Goal: Information Seeking & Learning: Learn about a topic

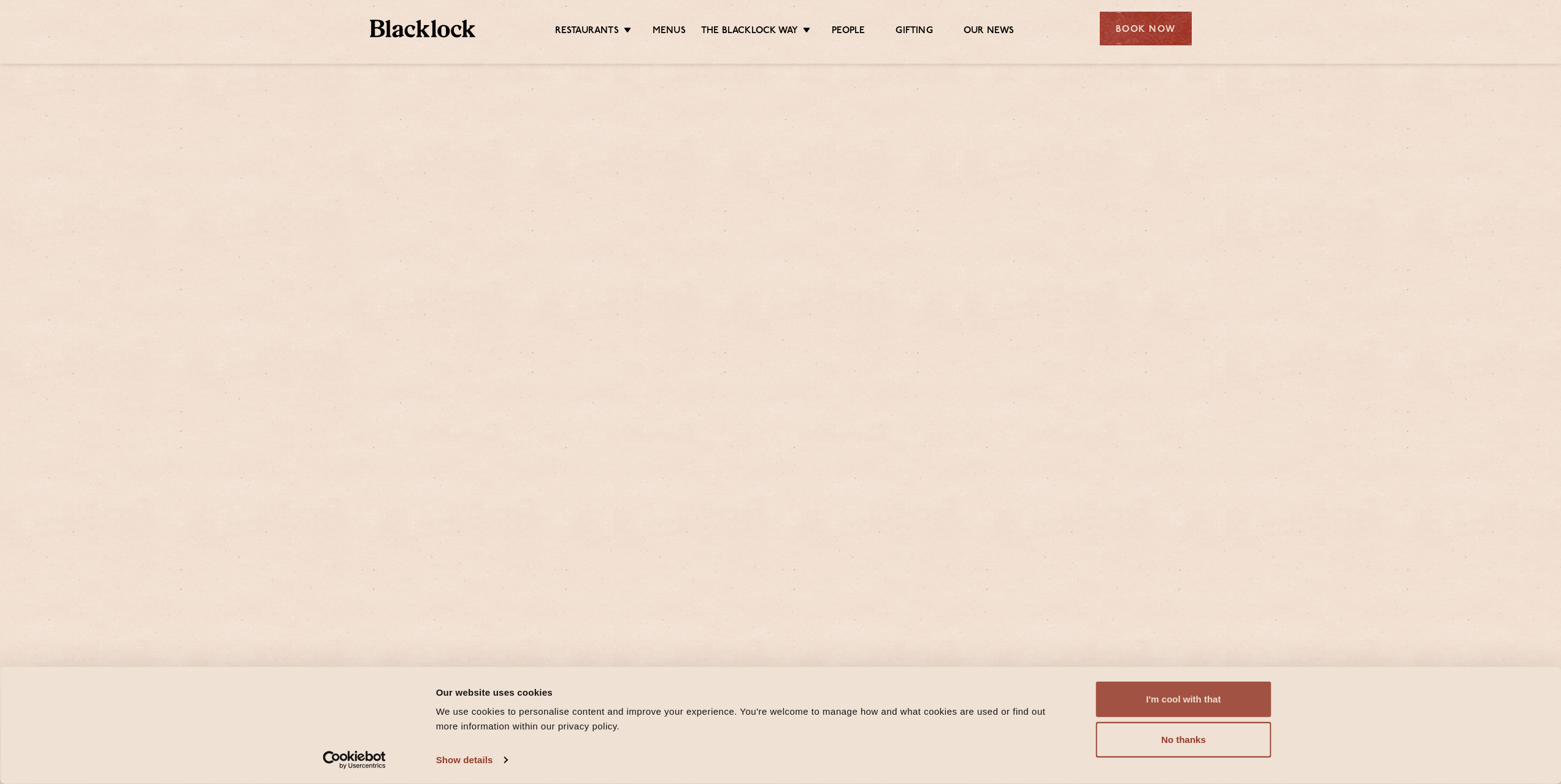
click at [1175, 705] on button "I'm cool with that" at bounding box center [1183, 700] width 176 height 36
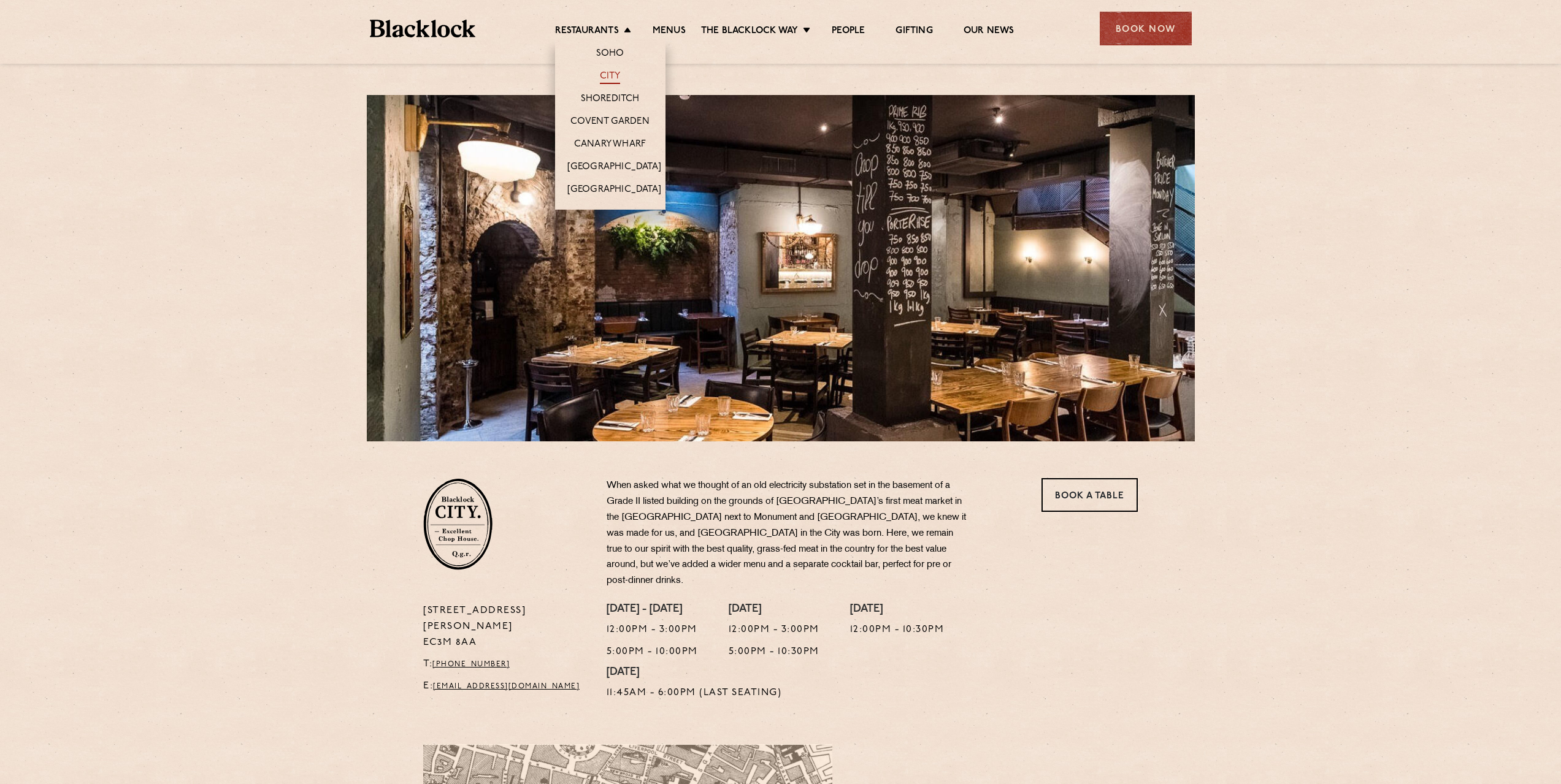
click at [608, 70] on link "City" at bounding box center [610, 77] width 21 height 14
click at [596, 49] on link "Soho" at bounding box center [610, 55] width 28 height 14
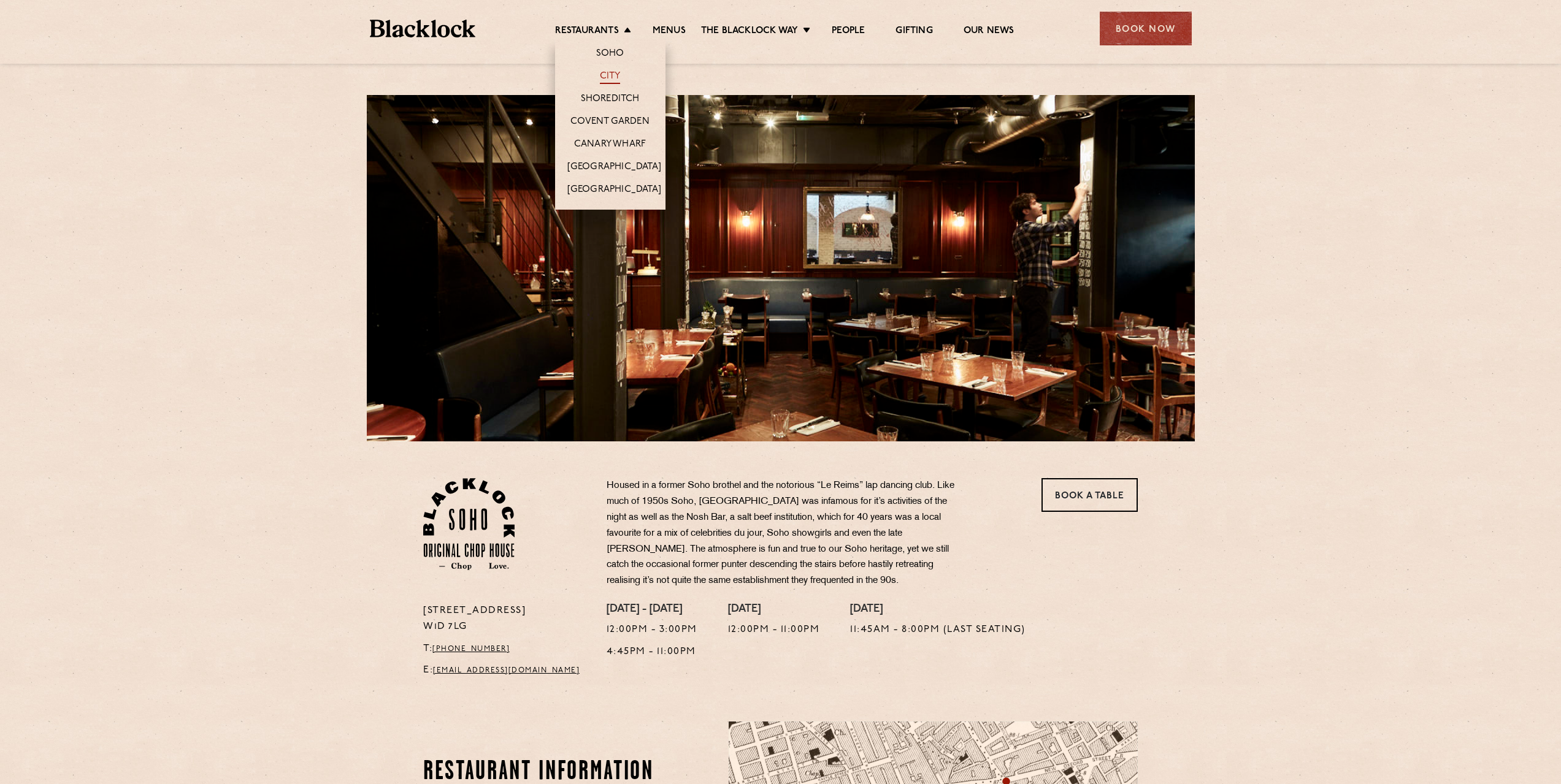
click at [604, 76] on link "City" at bounding box center [610, 77] width 21 height 14
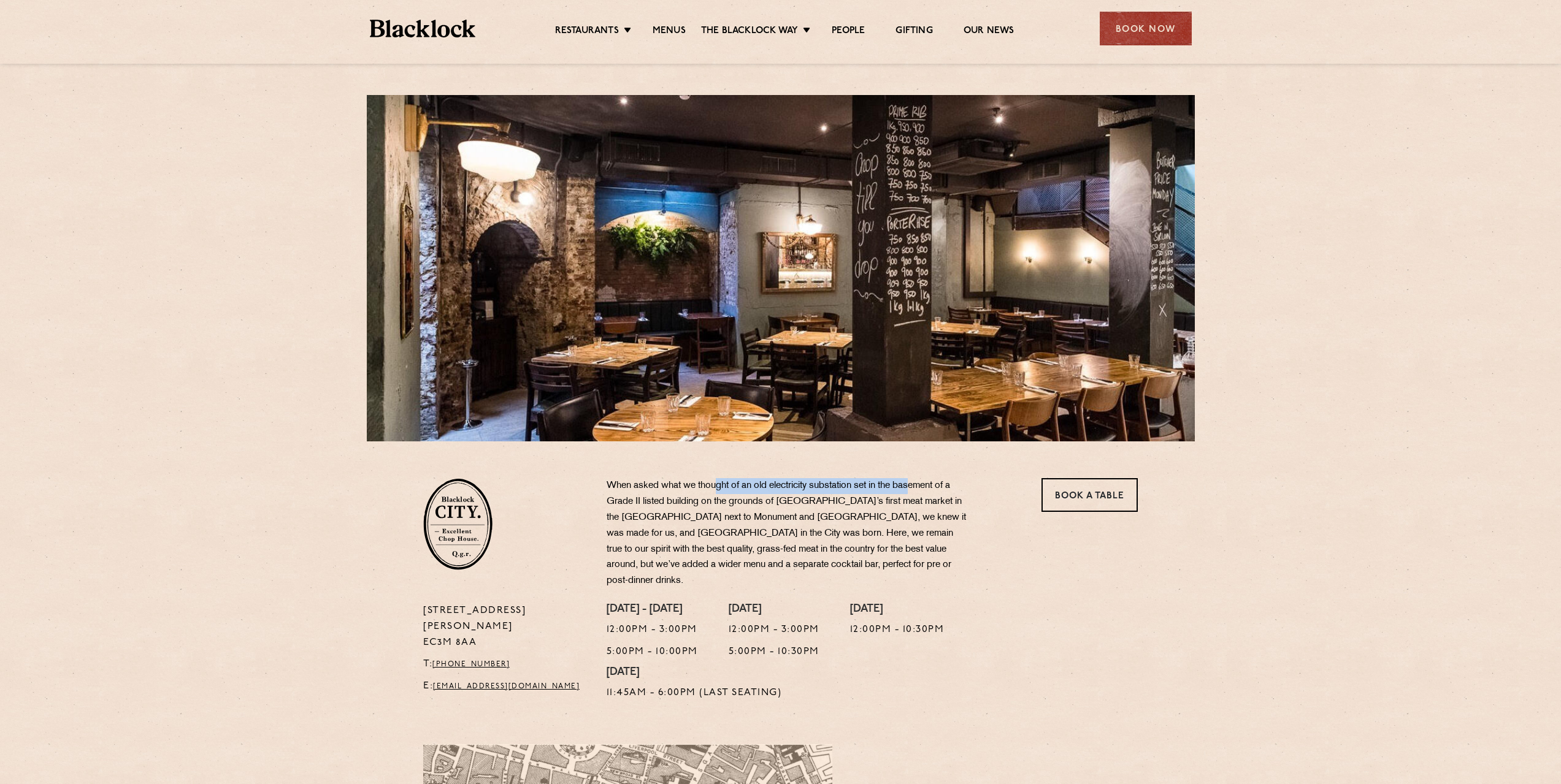
drag, startPoint x: 716, startPoint y: 484, endPoint x: 914, endPoint y: 486, distance: 198.0
click at [914, 486] on p "When asked what we thought of an old electricity substation set in the basement…" at bounding box center [787, 534] width 361 height 111
click at [1154, 617] on section "13 Philpot Lane EC3M 8AA T: +44 20 7998 7676 E: city@theblacklock.com When aske…" at bounding box center [780, 575] width 1561 height 266
drag, startPoint x: 605, startPoint y: 500, endPoint x: 642, endPoint y: 501, distance: 37.0
click at [642, 501] on div "When asked what we thought of an old electricity substation set in the basement…" at bounding box center [810, 541] width 427 height 125
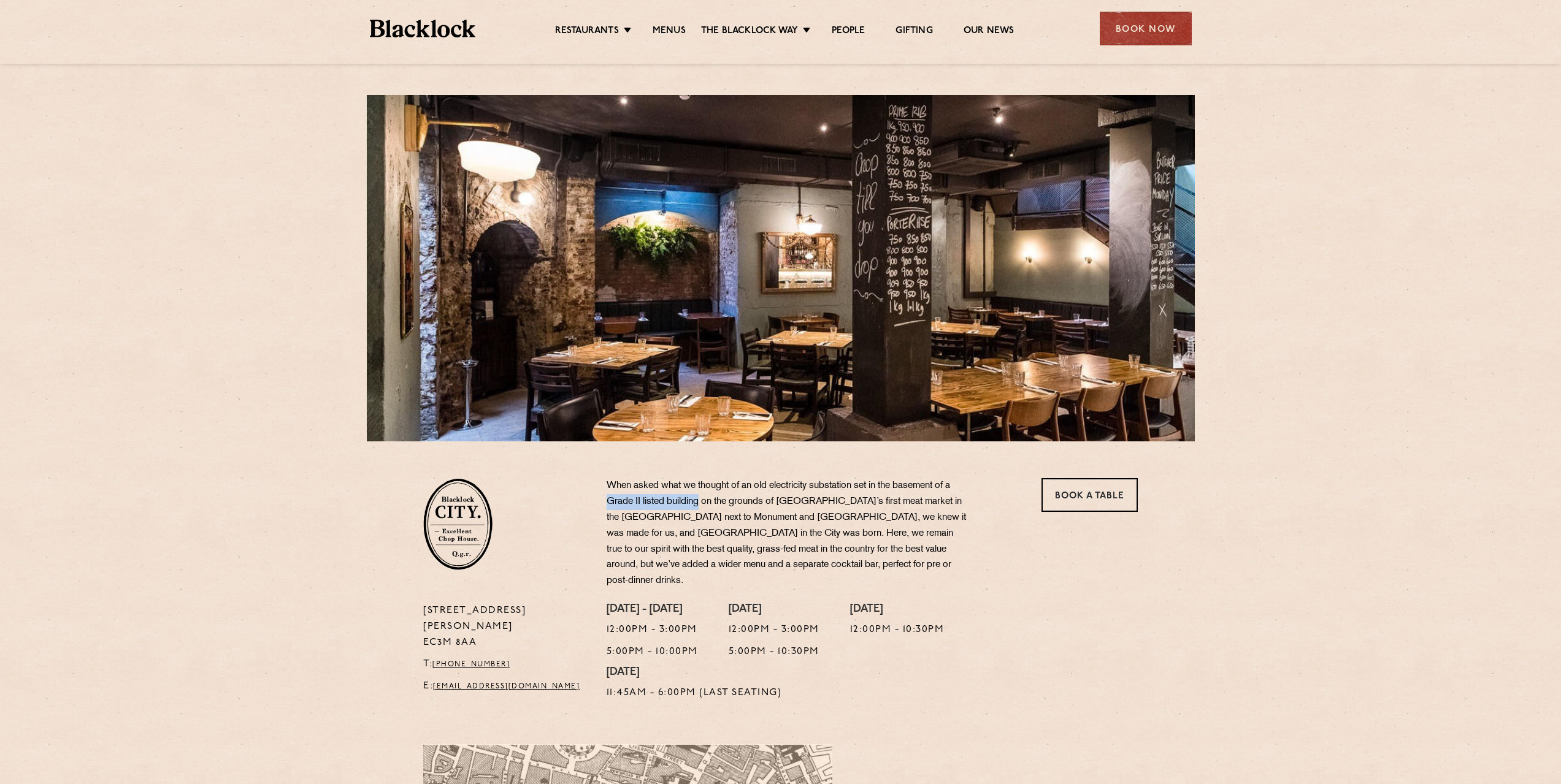
drag, startPoint x: 700, startPoint y: 504, endPoint x: 610, endPoint y: 502, distance: 90.0
click at [610, 502] on p "When asked what we thought of an old electricity substation set in the basement…" at bounding box center [787, 534] width 361 height 111
copy p "Grade II listed building"
click at [675, 31] on link "Menus" at bounding box center [668, 32] width 33 height 14
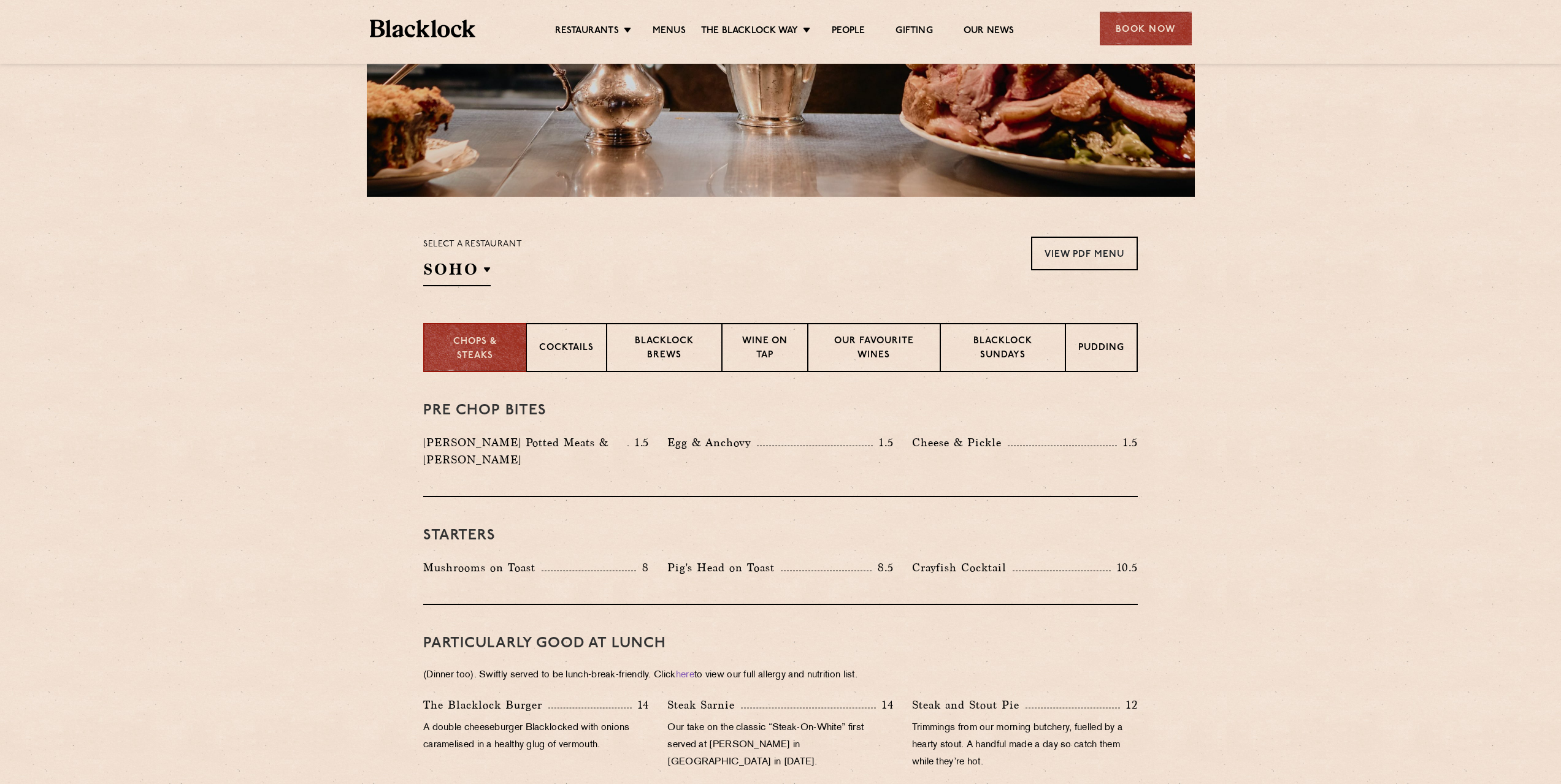
scroll to position [245, 0]
click at [479, 347] on p "City" at bounding box center [485, 351] width 24 height 12
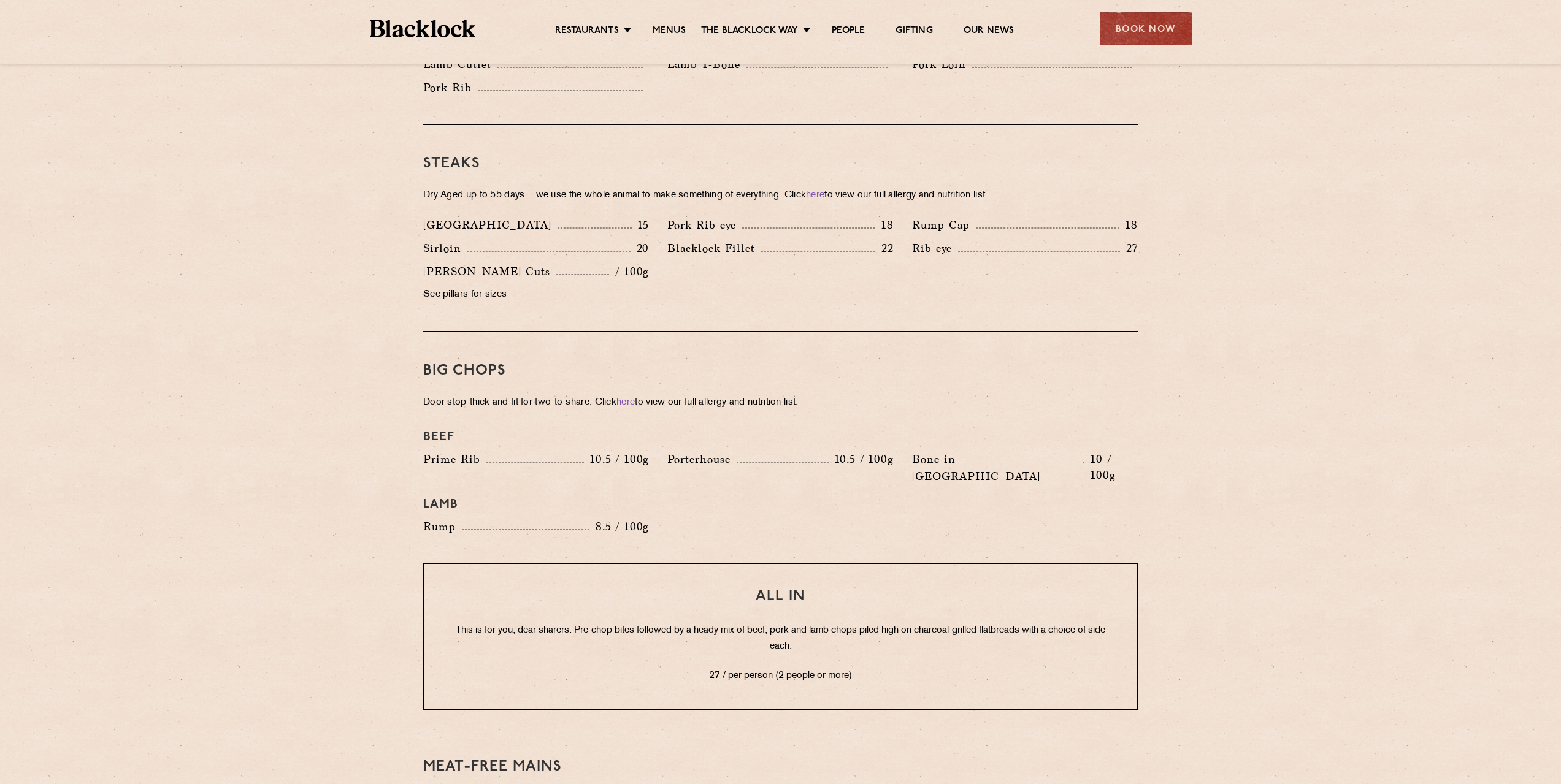
scroll to position [1287, 0]
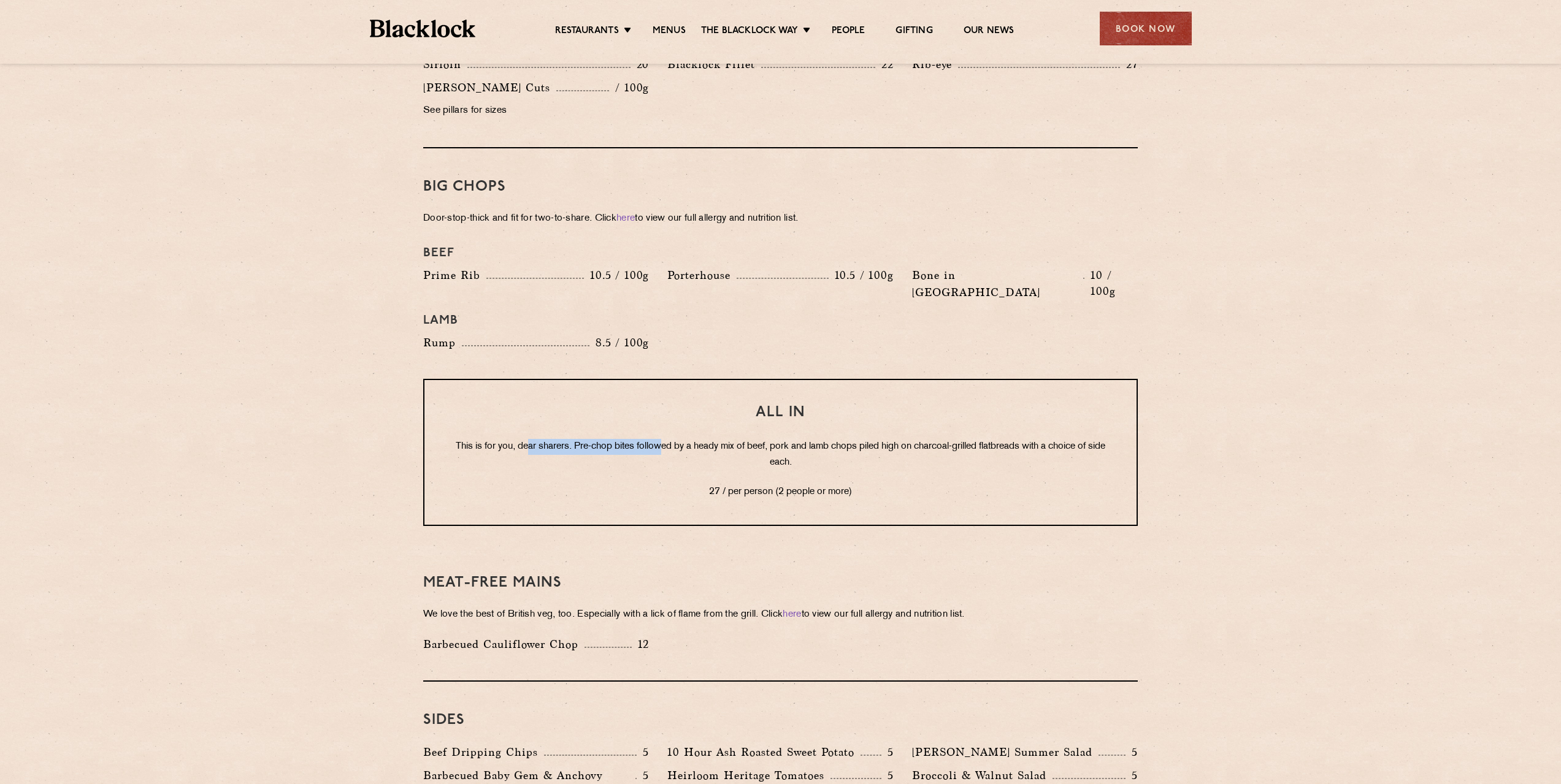
drag, startPoint x: 533, startPoint y: 413, endPoint x: 666, endPoint y: 413, distance: 133.0
click at [666, 439] on p "This is for you, dear sharers. Pre-chop bites followed by a heady mix of beef, …" at bounding box center [780, 455] width 663 height 32
drag, startPoint x: 758, startPoint y: 415, endPoint x: 1043, endPoint y: 420, distance: 285.0
click at [1043, 439] on p "This is for you, dear sharers. Pre-chop bites followed by a heady mix of beef, …" at bounding box center [780, 455] width 663 height 32
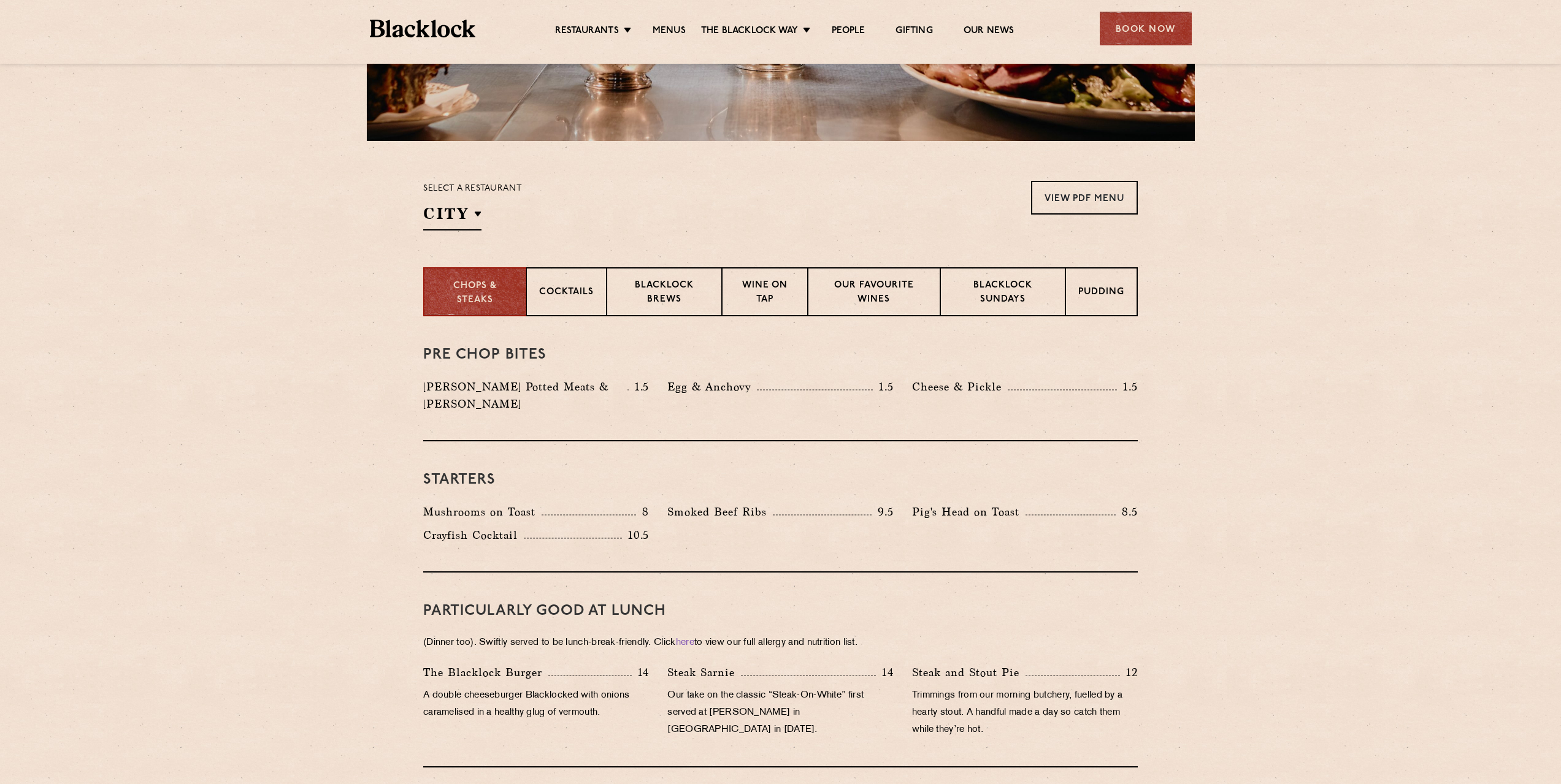
scroll to position [289, 0]
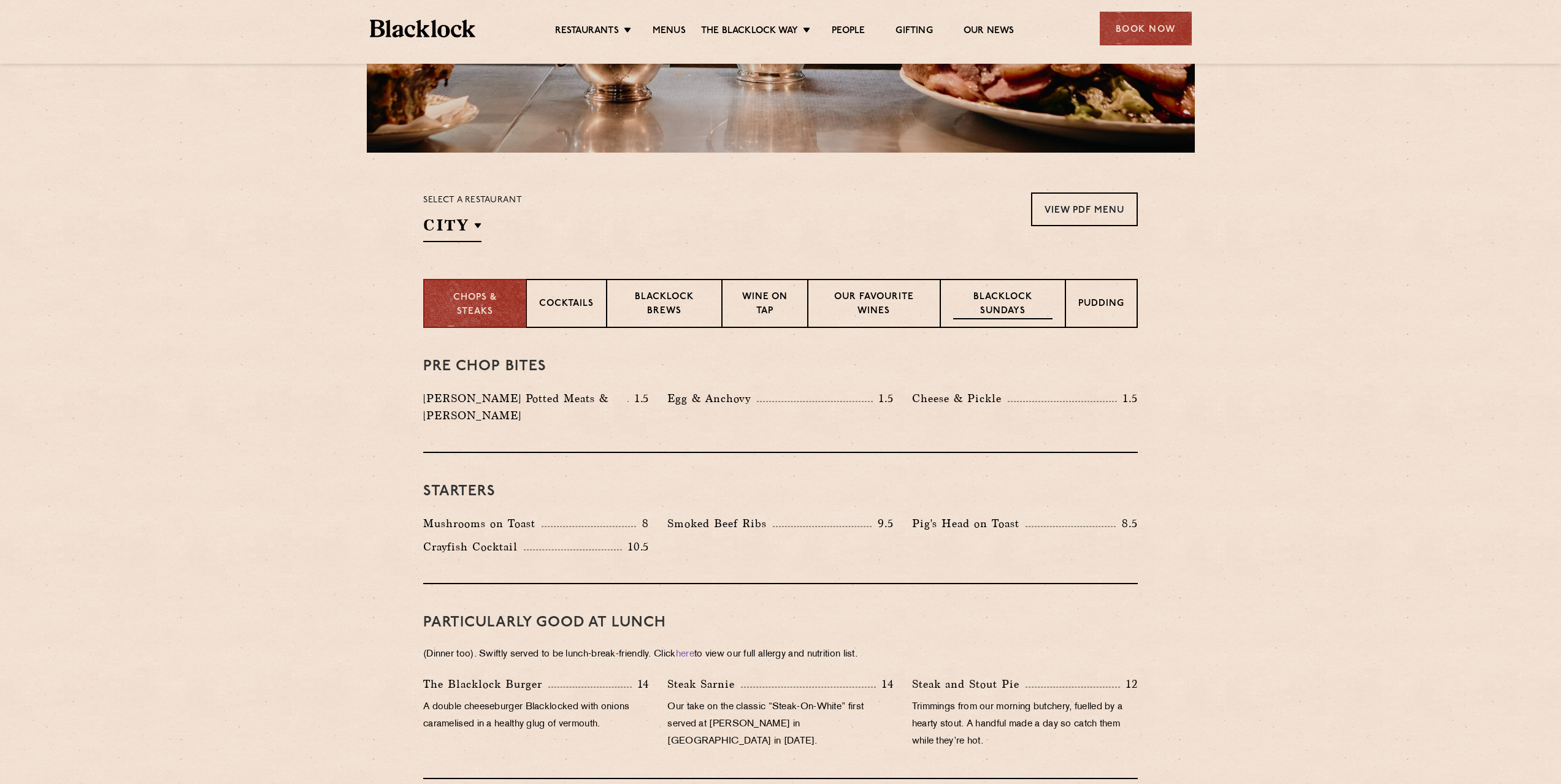
click at [1002, 292] on p "Blacklock Sundays" at bounding box center [1003, 305] width 99 height 29
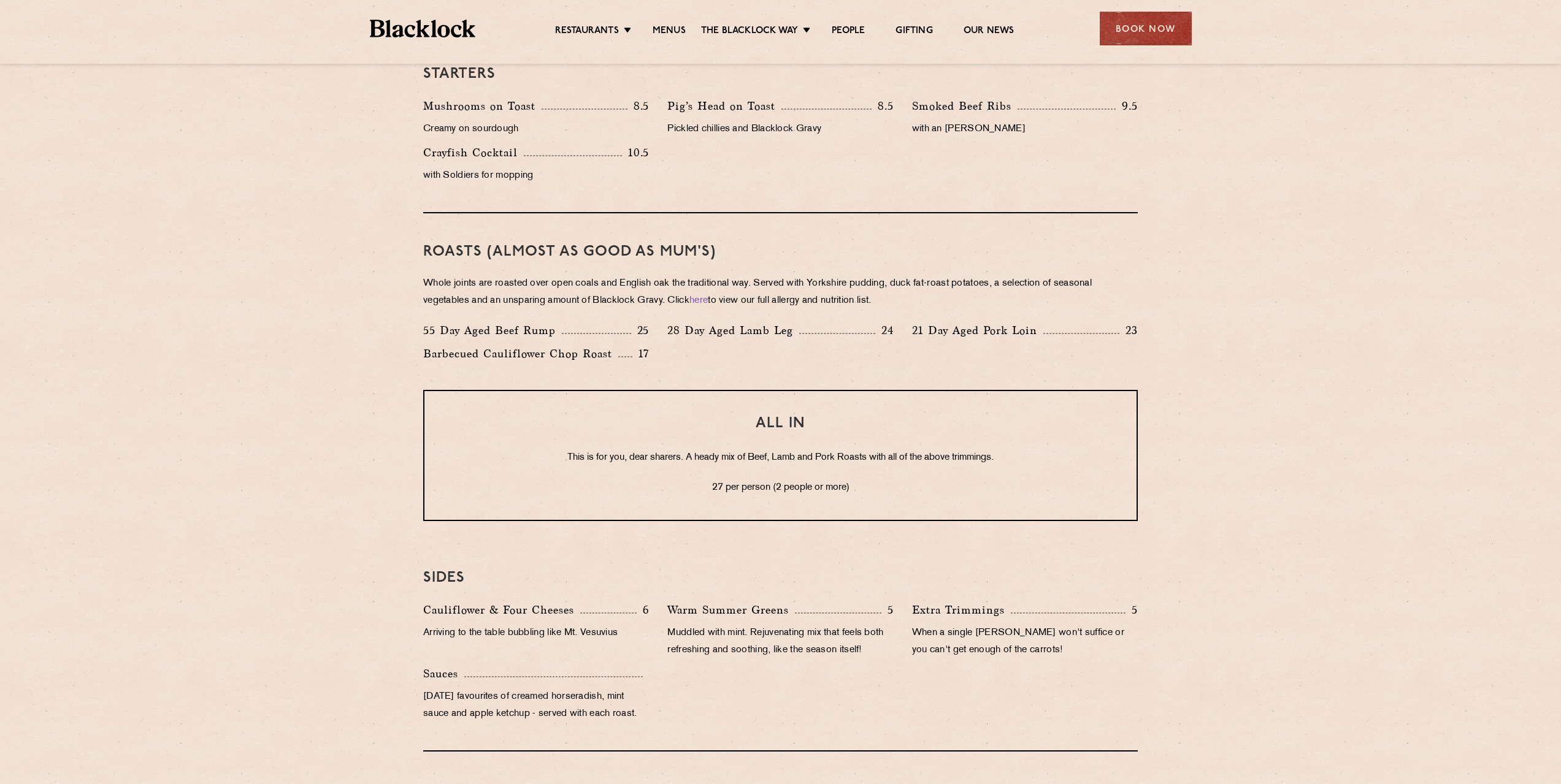
scroll to position [779, 0]
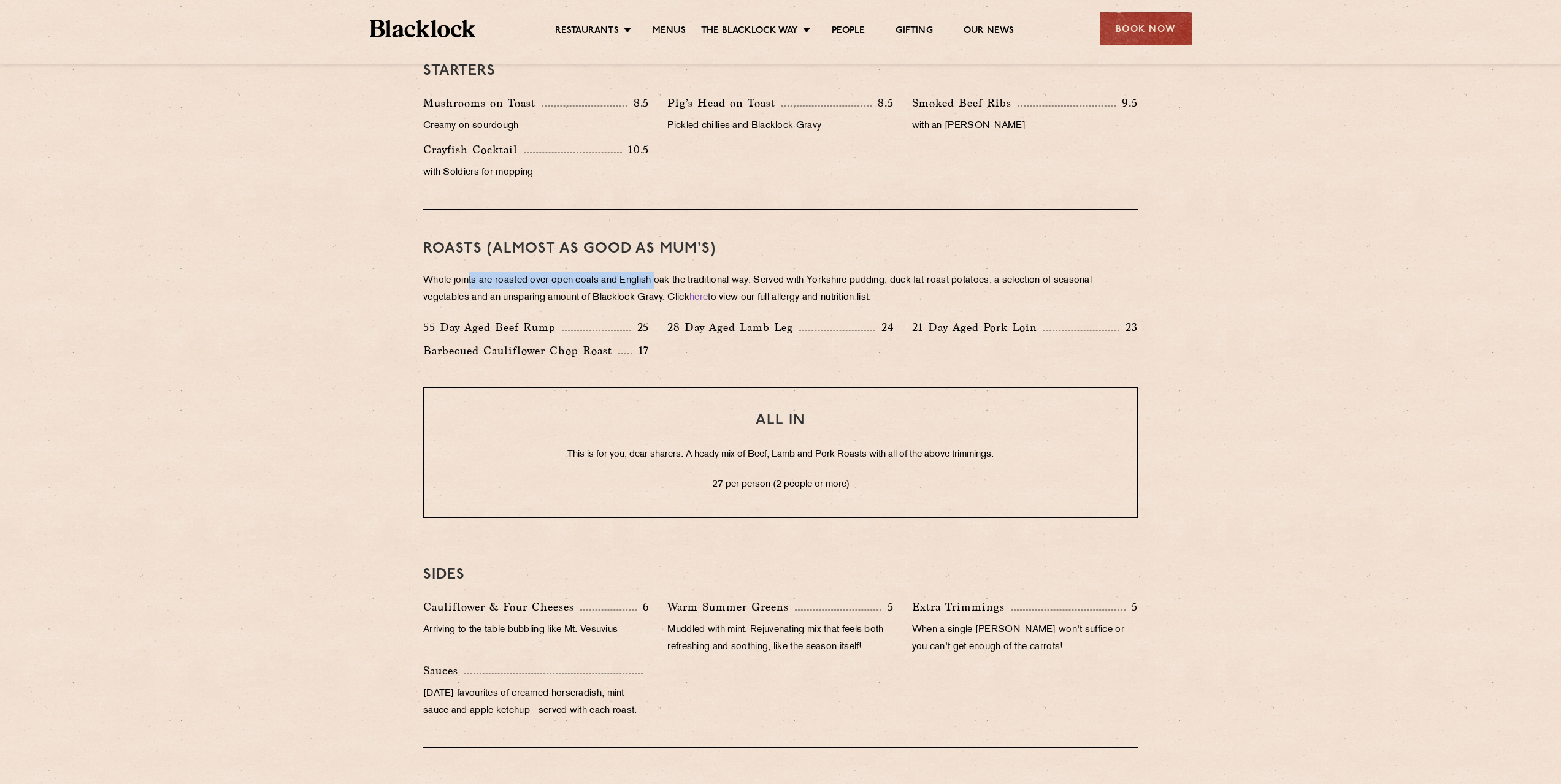
drag, startPoint x: 469, startPoint y: 281, endPoint x: 660, endPoint y: 282, distance: 191.0
click at [660, 282] on p "Whole joints are roasted over open coals and English oak the traditional way. S…" at bounding box center [780, 289] width 714 height 35
drag, startPoint x: 697, startPoint y: 455, endPoint x: 855, endPoint y: 456, distance: 158.0
click at [855, 456] on p "This is for you, dear sharers. A heady mix of Beef, Lamb and Pork Roasts with a…" at bounding box center [780, 455] width 663 height 16
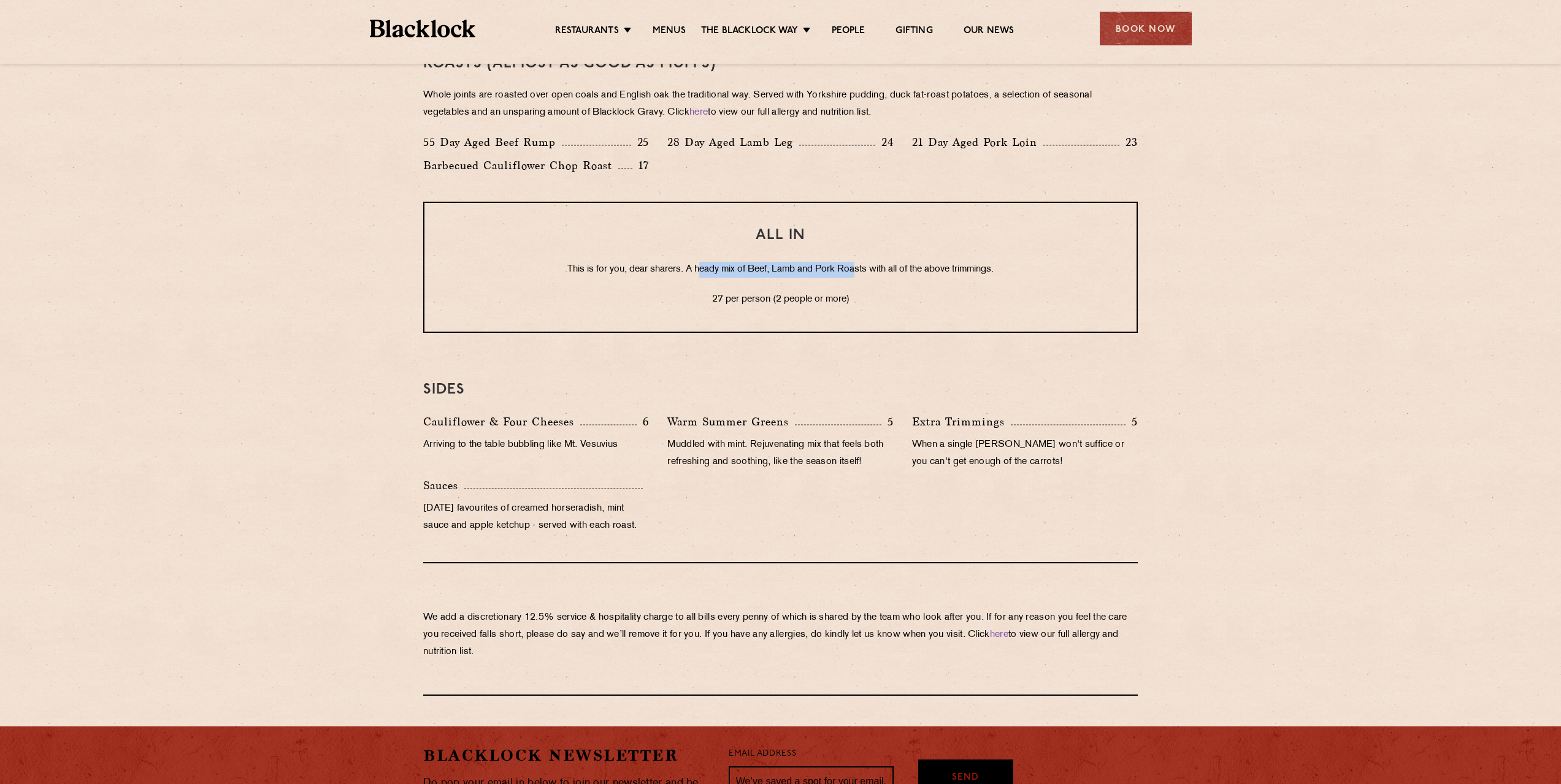
scroll to position [927, 0]
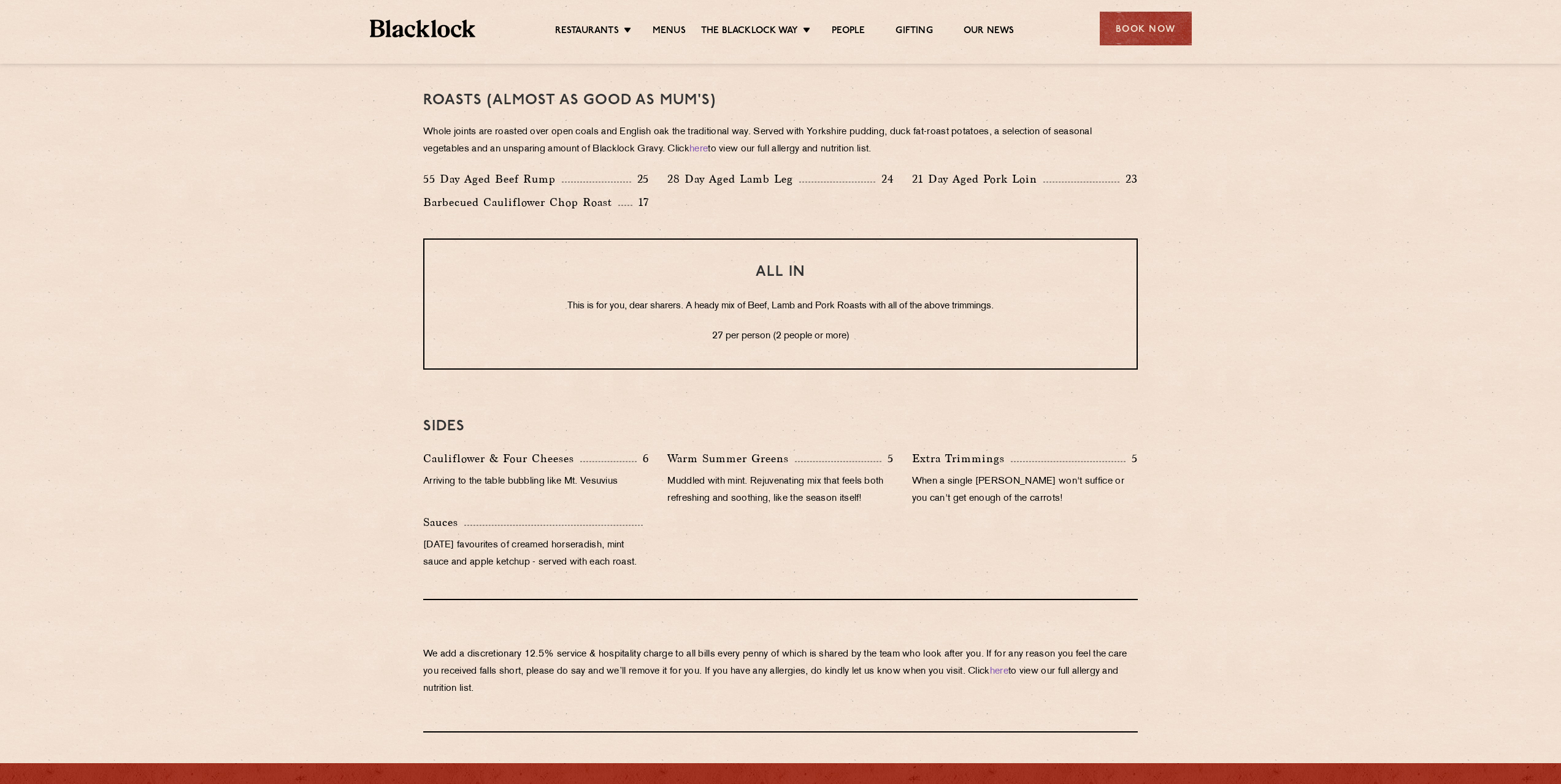
click at [291, 289] on section "Eye openers If you had a big Saturday or need a little booster to kickstart you…" at bounding box center [780, 210] width 1561 height 1043
click at [765, 82] on link "[DATE] Roast" at bounding box center [756, 86] width 60 height 14
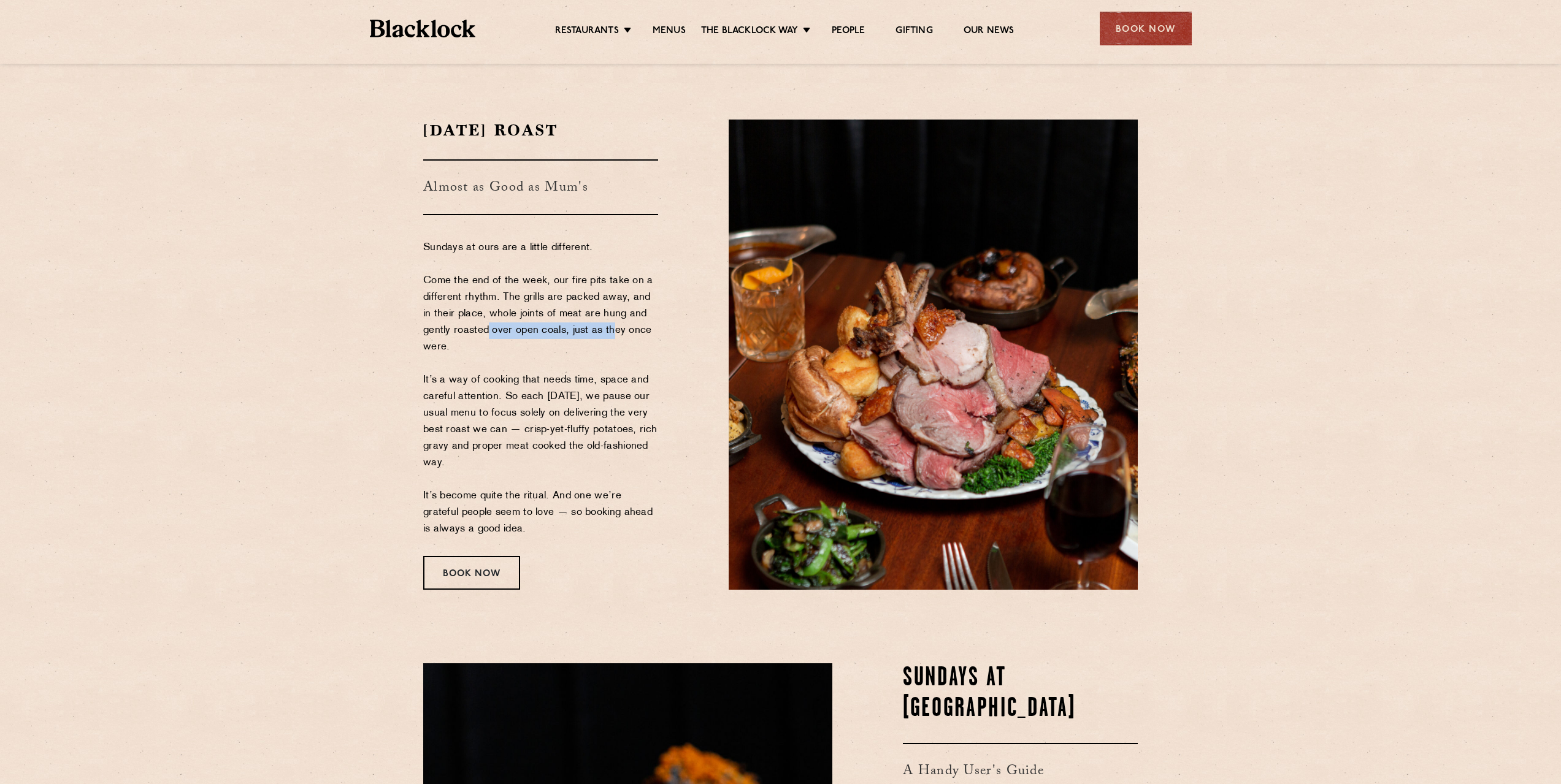
drag, startPoint x: 484, startPoint y: 329, endPoint x: 605, endPoint y: 338, distance: 121.3
click at [605, 338] on p "Sundays at ours are a little different. Come the end of the week, our fire pits…" at bounding box center [540, 388] width 235 height 298
drag, startPoint x: 477, startPoint y: 397, endPoint x: 539, endPoint y: 397, distance: 62.0
click at [539, 397] on p "Sundays at ours are a little different. Come the end of the week, our fire pits…" at bounding box center [540, 388] width 235 height 298
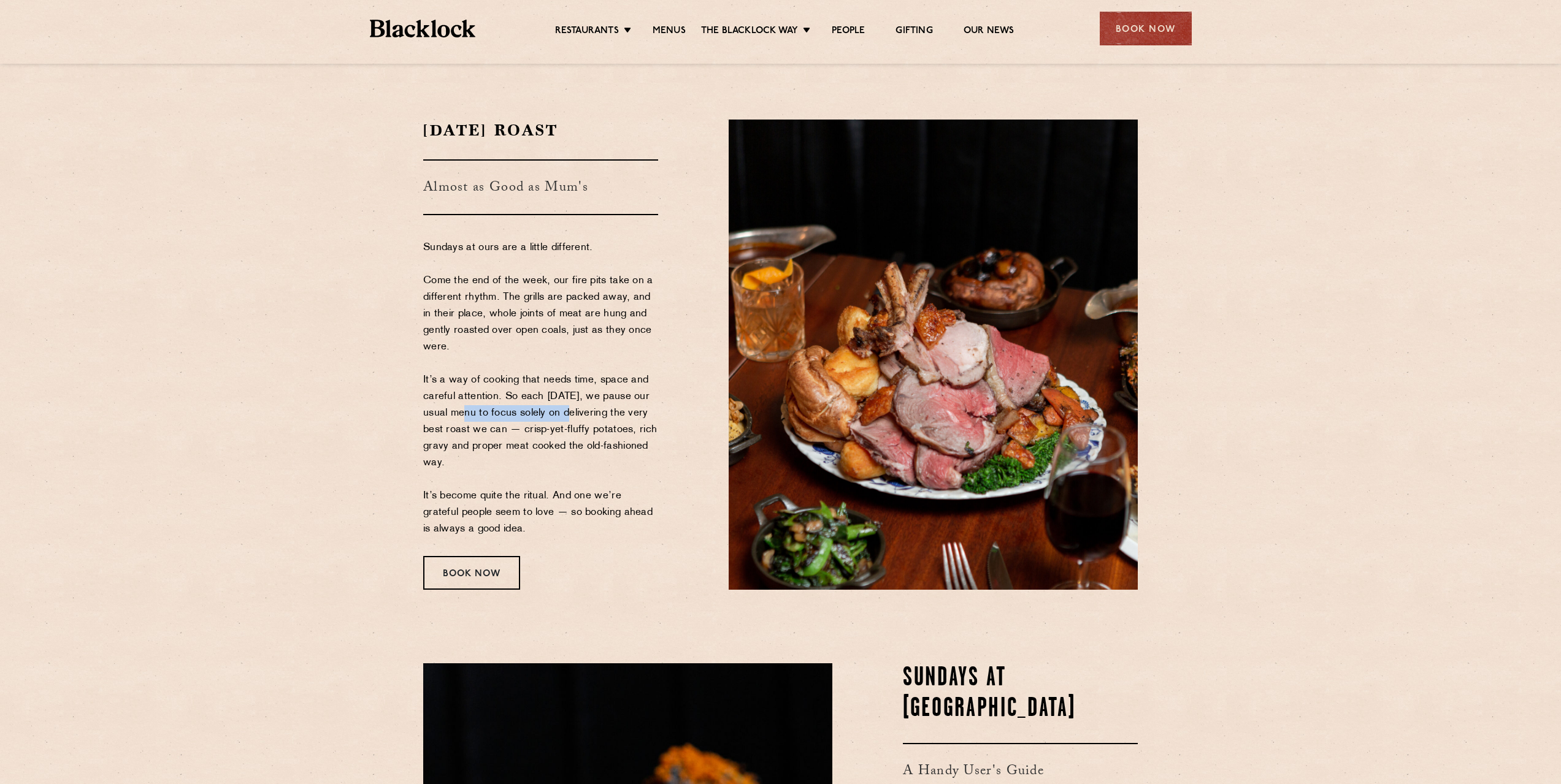
drag, startPoint x: 455, startPoint y: 416, endPoint x: 561, endPoint y: 416, distance: 106.0
click at [561, 416] on p "Sundays at ours are a little different. Come the end of the week, our fire pits…" at bounding box center [540, 388] width 235 height 298
drag, startPoint x: 426, startPoint y: 428, endPoint x: 518, endPoint y: 429, distance: 92.0
click at [518, 429] on p "Sundays at ours are a little different. Come the end of the week, our fire pits…" at bounding box center [540, 388] width 235 height 298
drag, startPoint x: 450, startPoint y: 448, endPoint x: 582, endPoint y: 446, distance: 132.0
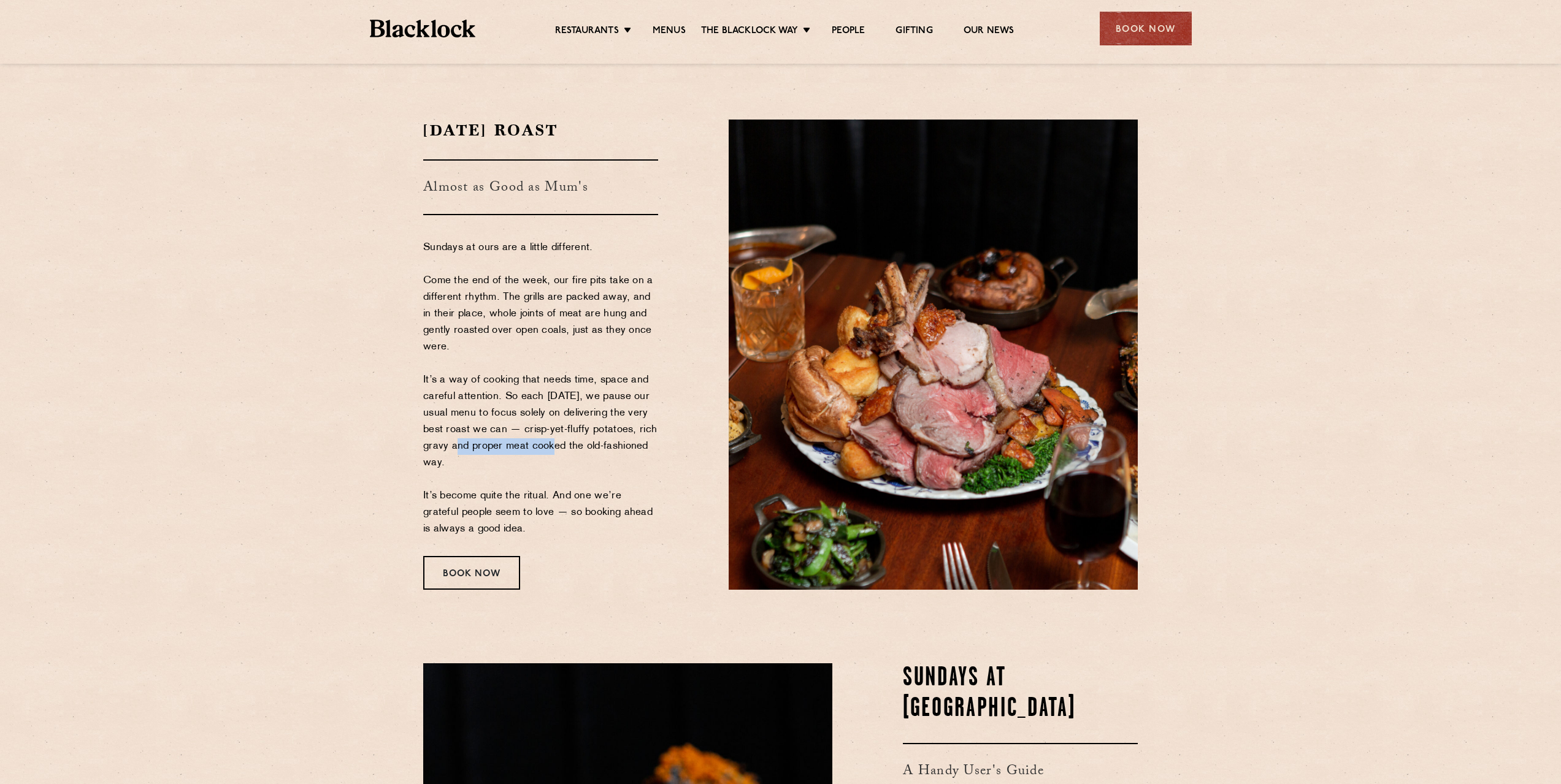
click at [573, 446] on p "Sundays at ours are a little different. Come the end of the week, our fire pits…" at bounding box center [540, 388] width 235 height 298
click at [663, 32] on link "Menus" at bounding box center [668, 32] width 33 height 14
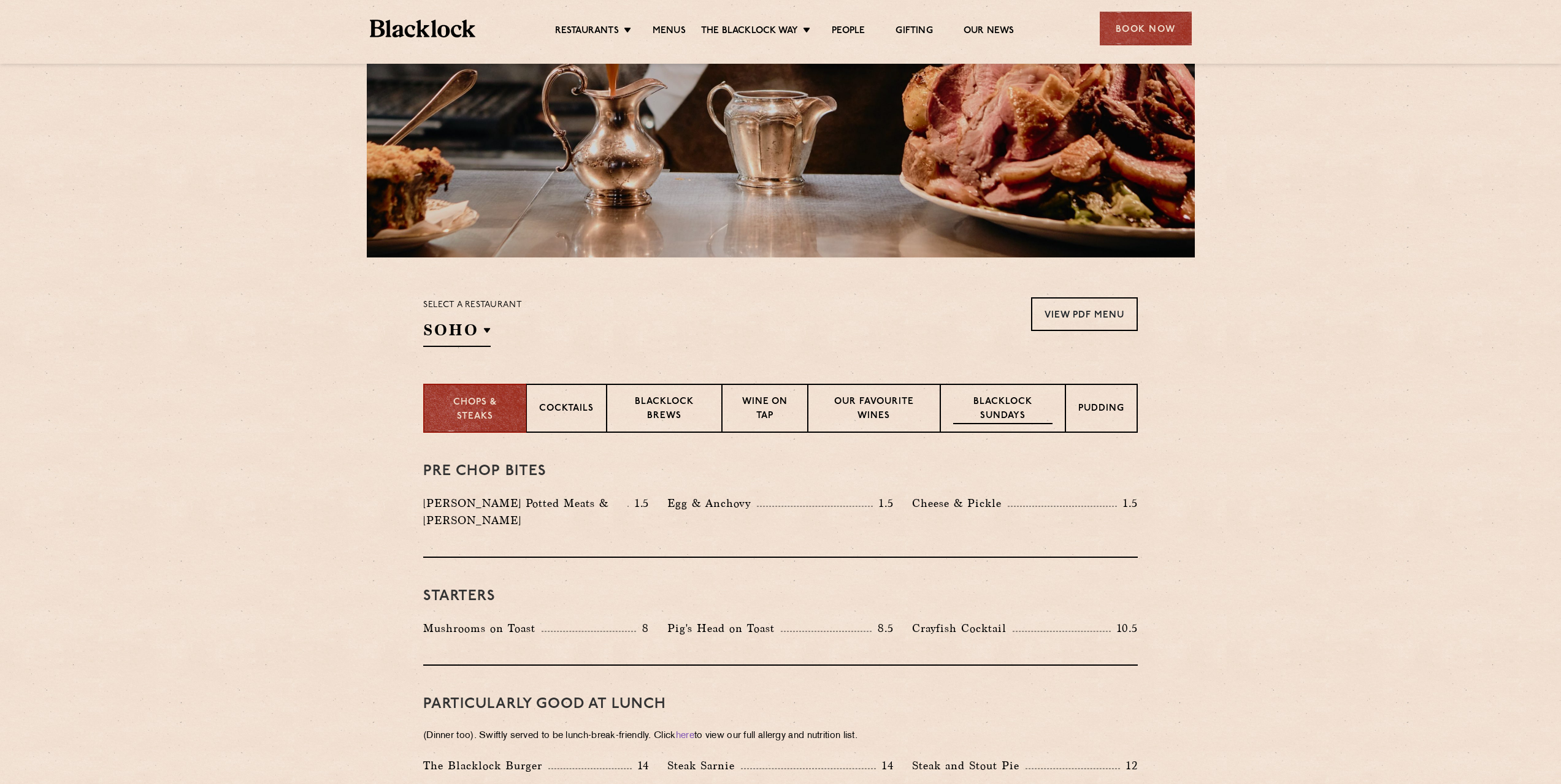
scroll to position [429, 0]
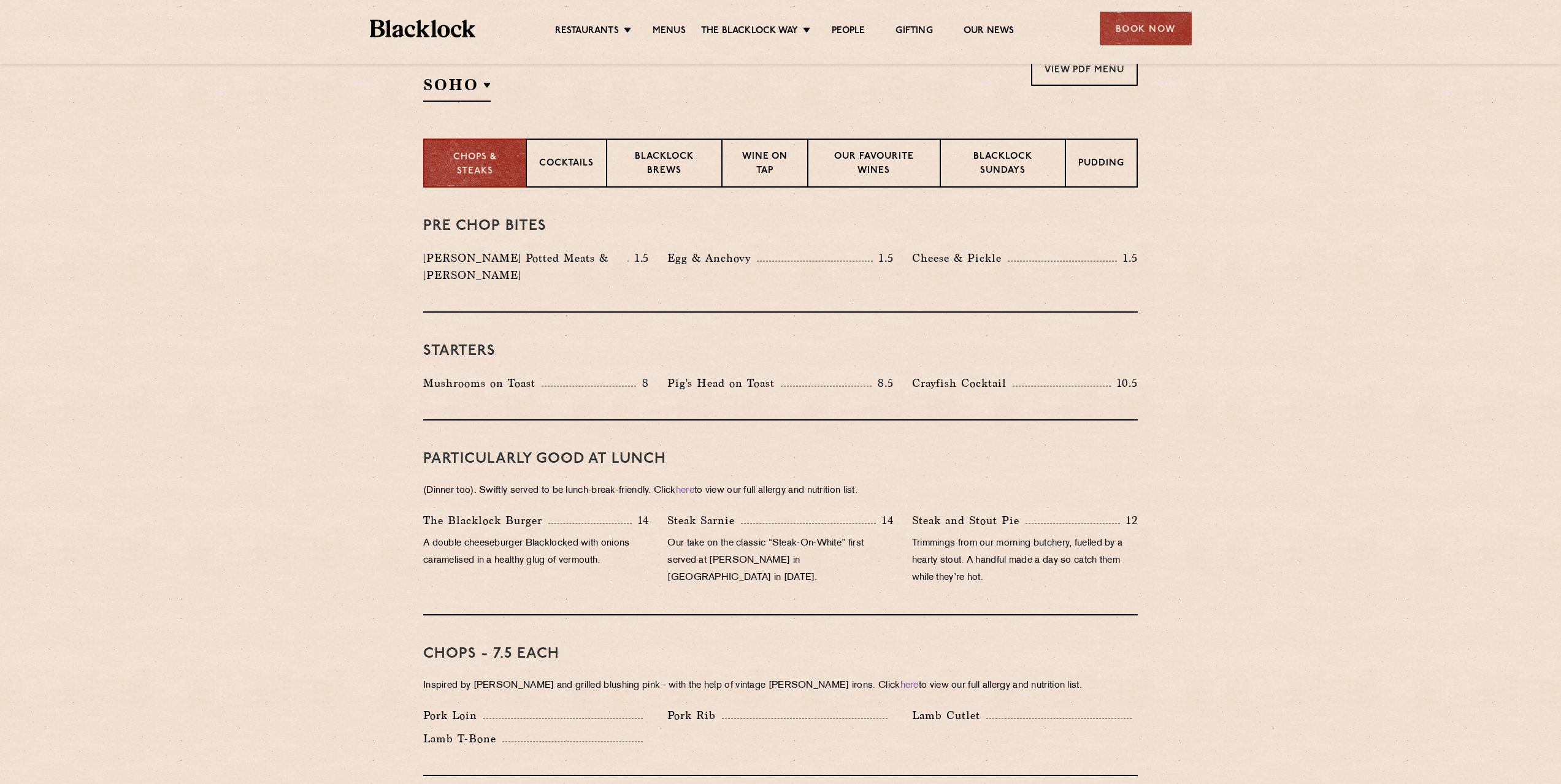
click at [1007, 137] on section "Select a restaurant [GEOGRAPHIC_DATA] [GEOGRAPHIC_DATA] [GEOGRAPHIC_DATA] [GEOG…" at bounding box center [780, 74] width 1561 height 126
click at [1004, 152] on p "Blacklock Sundays" at bounding box center [1003, 164] width 99 height 29
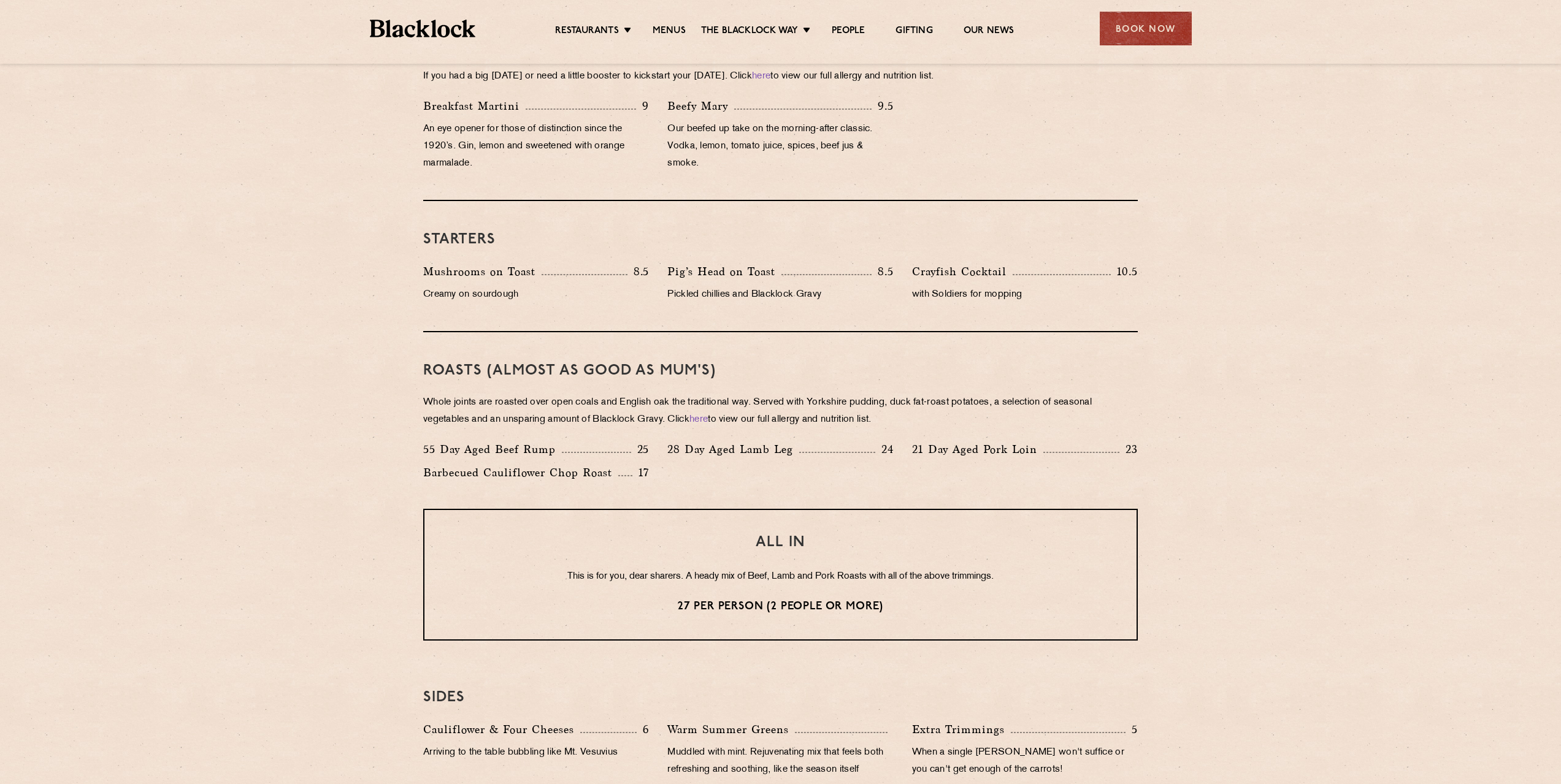
scroll to position [674, 0]
